Goal: Information Seeking & Learning: Learn about a topic

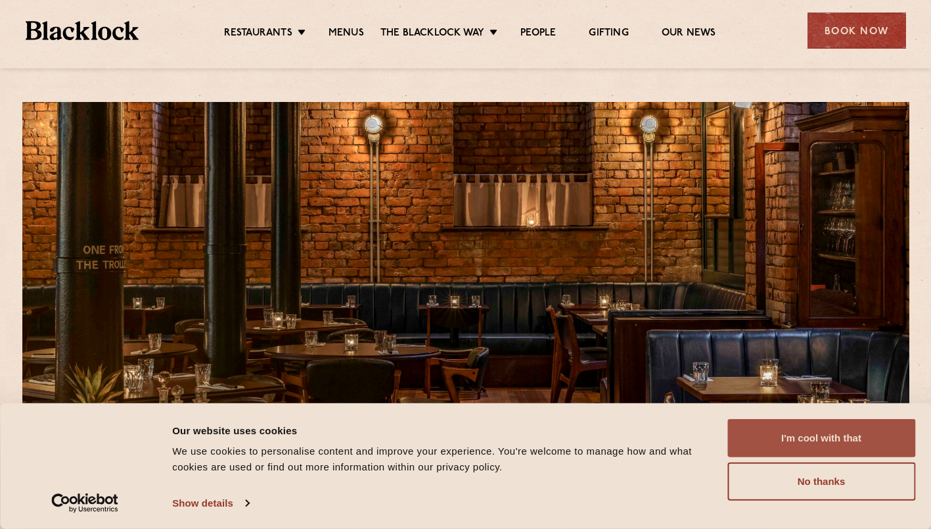
click at [820, 429] on button "I'm cool with that" at bounding box center [822, 438] width 188 height 38
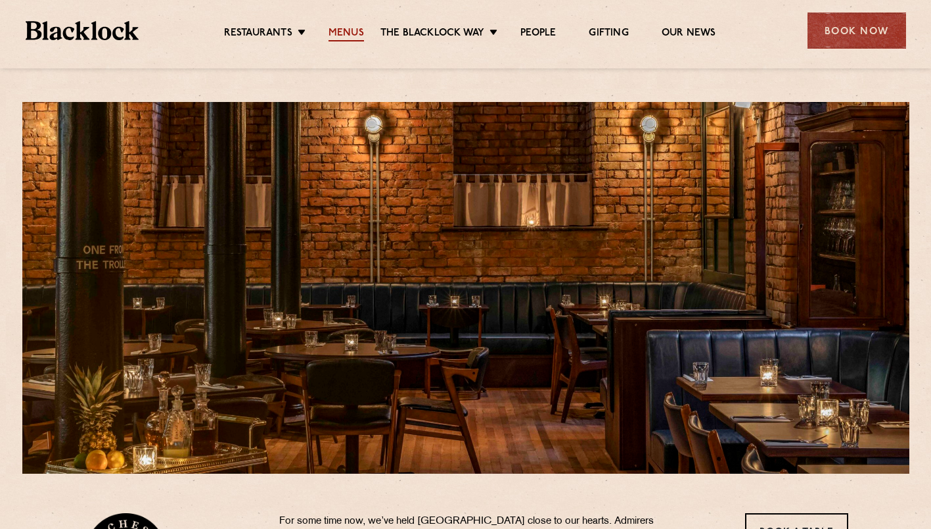
click at [348, 30] on link "Menus" at bounding box center [346, 34] width 35 height 14
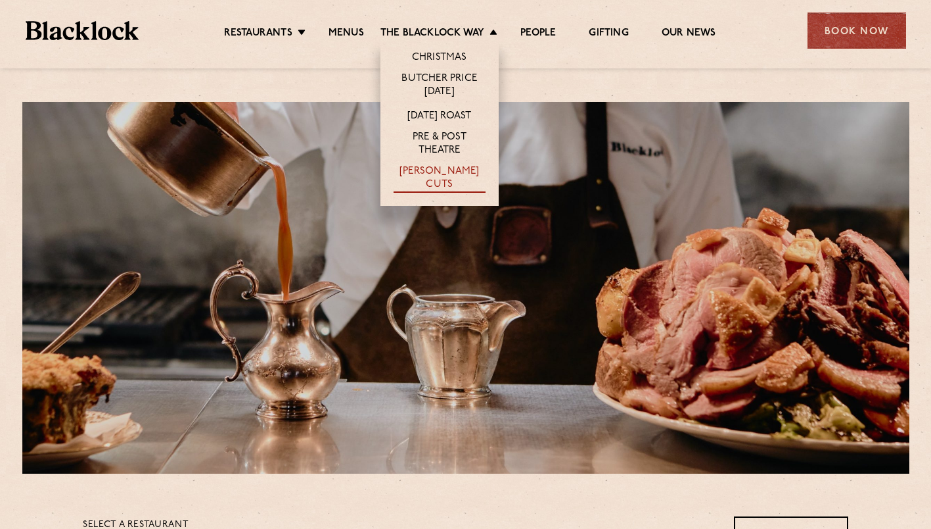
click at [433, 179] on link "[PERSON_NAME] Cuts" at bounding box center [440, 179] width 92 height 28
